Goal: Find contact information: Find contact information

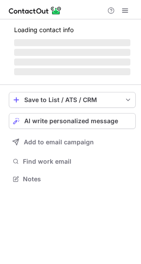
scroll to position [184, 141]
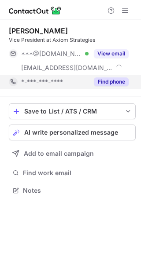
click at [115, 83] on button "Find phone" at bounding box center [111, 81] width 35 height 9
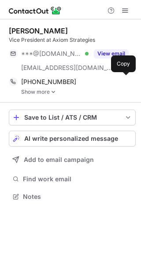
scroll to position [190, 141]
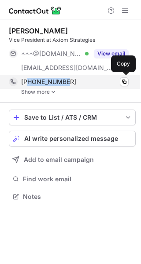
drag, startPoint x: 29, startPoint y: 84, endPoint x: 66, endPoint y: 85, distance: 36.9
click at [66, 85] on div "+12167650704" at bounding box center [74, 82] width 107 height 8
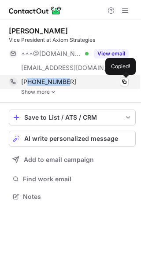
copy span "2167650704"
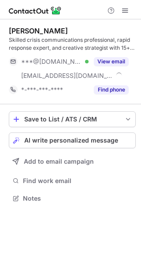
scroll to position [192, 141]
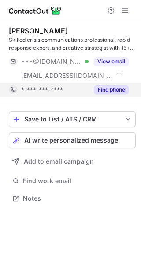
click at [117, 91] on button "Find phone" at bounding box center [111, 89] width 35 height 9
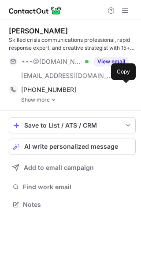
scroll to position [198, 141]
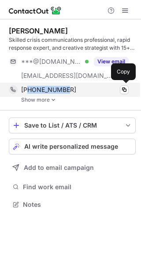
drag, startPoint x: 29, startPoint y: 92, endPoint x: 65, endPoint y: 94, distance: 35.7
click at [65, 94] on div "+13179569033 Copy" at bounding box center [69, 90] width 120 height 14
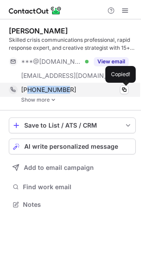
copy span "3179569033"
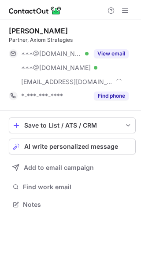
scroll to position [198, 141]
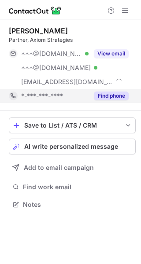
click at [114, 89] on div "Find phone" at bounding box center [108, 96] width 40 height 14
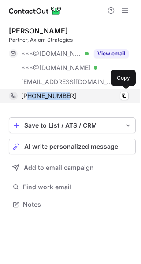
drag, startPoint x: 29, startPoint y: 97, endPoint x: 65, endPoint y: 96, distance: 36.5
click at [65, 96] on span "+14025803380" at bounding box center [48, 96] width 55 height 8
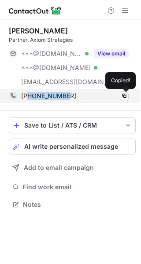
copy span "4025803380"
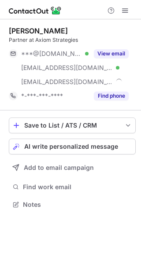
scroll to position [198, 141]
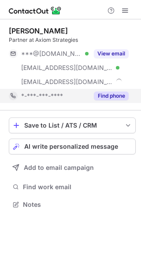
click at [104, 97] on button "Find phone" at bounding box center [111, 95] width 35 height 9
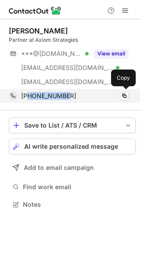
copy span "7757628550"
drag, startPoint x: 29, startPoint y: 97, endPoint x: 68, endPoint y: 100, distance: 39.7
click at [68, 100] on div "+17757628550 Copy" at bounding box center [69, 96] width 120 height 14
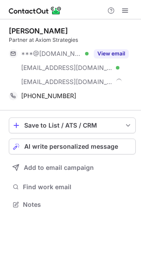
scroll to position [198, 141]
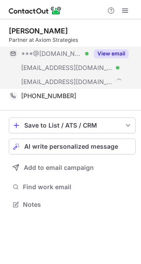
click at [116, 50] on button "View email" at bounding box center [111, 53] width 35 height 9
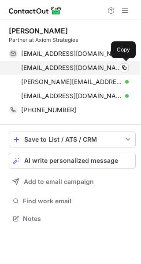
scroll to position [212, 141]
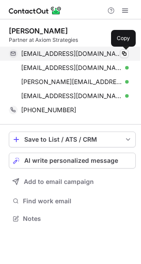
click at [124, 54] on span at bounding box center [124, 53] width 7 height 7
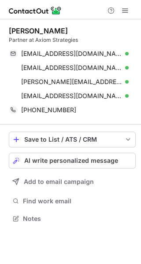
scroll to position [212, 141]
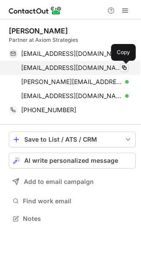
click at [124, 68] on span at bounding box center [124, 67] width 7 height 7
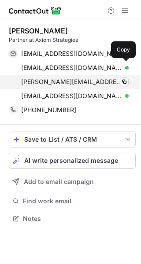
scroll to position [212, 141]
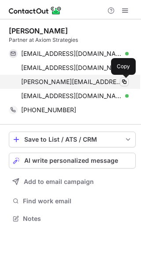
click at [126, 81] on span at bounding box center [124, 81] width 7 height 7
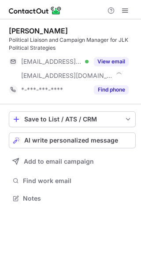
scroll to position [192, 141]
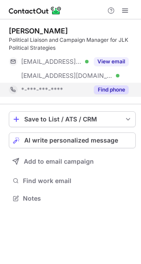
click at [105, 87] on button "Find phone" at bounding box center [111, 89] width 35 height 9
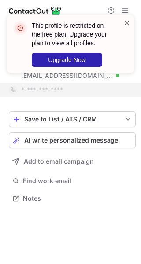
click at [126, 23] on span at bounding box center [126, 22] width 7 height 9
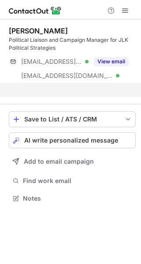
scroll to position [178, 141]
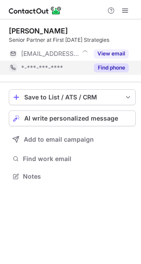
scroll to position [4, 4]
click at [121, 68] on button "Find phone" at bounding box center [111, 67] width 35 height 9
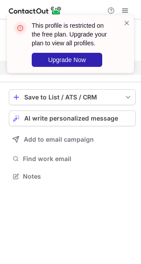
click at [130, 22] on div "This profile is restricted on the free plan. Upgrade your plan to view all prof…" at bounding box center [70, 44] width 127 height 58
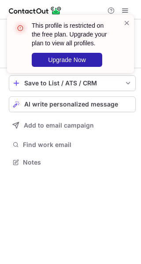
scroll to position [156, 141]
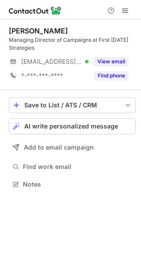
scroll to position [178, 141]
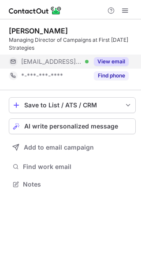
click at [117, 66] on button "View email" at bounding box center [111, 61] width 35 height 9
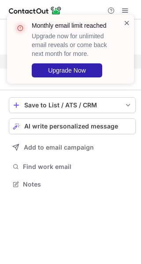
click at [128, 22] on span at bounding box center [126, 22] width 7 height 9
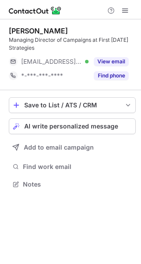
scroll to position [178, 141]
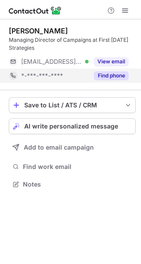
click at [120, 76] on button "Find phone" at bounding box center [111, 75] width 35 height 9
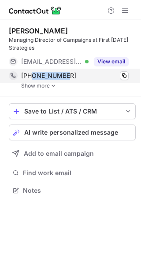
drag, startPoint x: 29, startPoint y: 76, endPoint x: 66, endPoint y: 80, distance: 36.7
click at [66, 80] on div "[PHONE_NUMBER] Copy" at bounding box center [69, 76] width 120 height 14
drag, startPoint x: 29, startPoint y: 75, endPoint x: 66, endPoint y: 77, distance: 37.4
click at [66, 77] on div "[PHONE_NUMBER]" at bounding box center [74, 76] width 107 height 8
copy span "7046840968"
